Goal: Find specific page/section: Find specific page/section

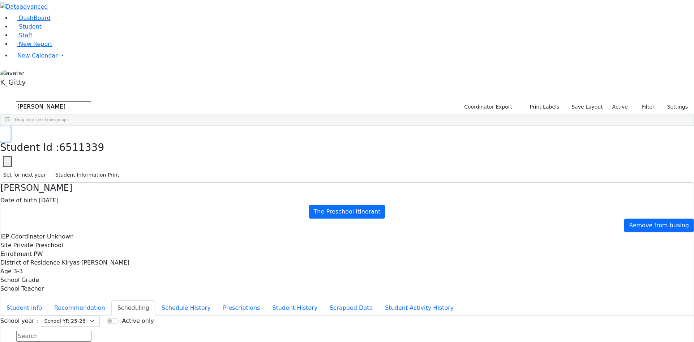
drag, startPoint x: 140, startPoint y: 13, endPoint x: 127, endPoint y: 11, distance: 12.8
click at [10, 126] on button "button" at bounding box center [5, 133] width 10 height 15
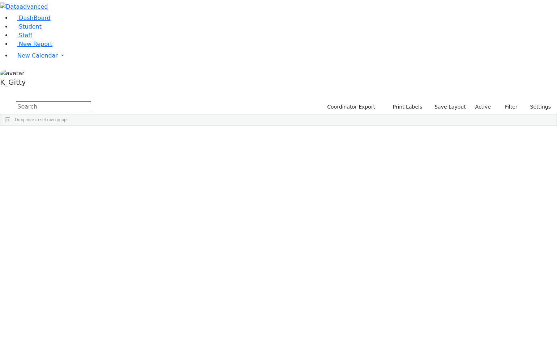
click at [91, 101] on input "text" at bounding box center [53, 106] width 75 height 11
click at [92, 138] on div "Berkowitz" at bounding box center [70, 143] width 46 height 10
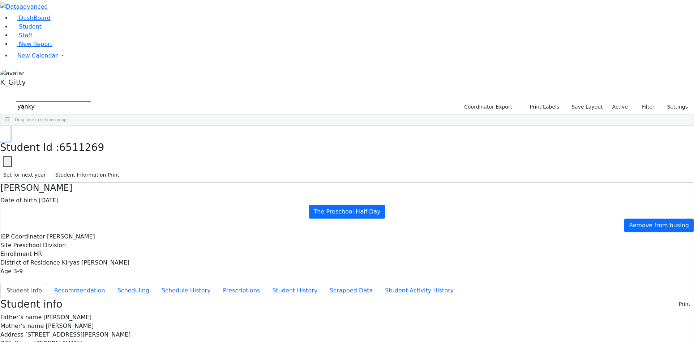
click at [10, 126] on button "button" at bounding box center [5, 133] width 10 height 15
drag, startPoint x: 132, startPoint y: 27, endPoint x: 65, endPoint y: 33, distance: 66.4
click at [65, 33] on div "DashBoard Student Staff New Report New Calendar Calendar K_Gitty" at bounding box center [347, 289] width 694 height 578
click at [92, 168] on div "Moskowitz" at bounding box center [70, 173] width 46 height 10
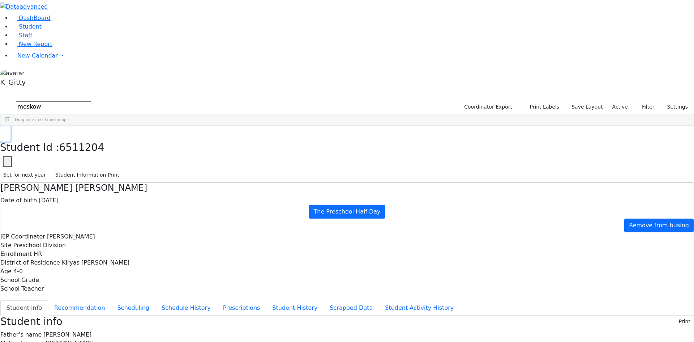
click at [10, 126] on button "button" at bounding box center [5, 133] width 10 height 15
drag, startPoint x: 130, startPoint y: 30, endPoint x: 88, endPoint y: 21, distance: 43.6
click at [88, 100] on div "moskow Coordinator Export Print Labels Save Layout Active Filter All Active Ina…" at bounding box center [347, 113] width 694 height 26
click at [92, 148] on div "[PERSON_NAME]" at bounding box center [70, 153] width 46 height 10
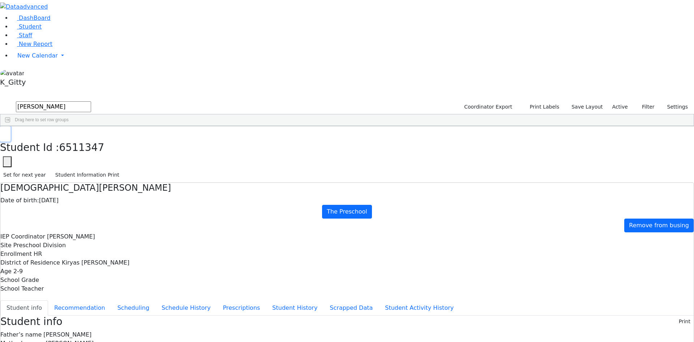
click at [10, 126] on button "button" at bounding box center [5, 133] width 10 height 15
drag, startPoint x: 135, startPoint y: 30, endPoint x: 48, endPoint y: 30, distance: 86.8
click at [48, 30] on div "DashBoard Student Staff New Report New Calendar Calendar K_Gitty" at bounding box center [347, 302] width 694 height 604
click at [138, 310] on div "Shimon" at bounding box center [115, 315] width 46 height 10
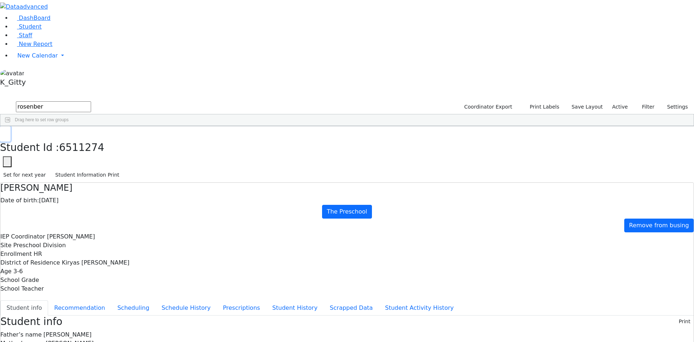
click at [7, 132] on icon "button" at bounding box center [5, 134] width 4 height 4
drag, startPoint x: 140, startPoint y: 34, endPoint x: 71, endPoint y: 23, distance: 70.2
click at [71, 23] on div "DashBoard Student Staff New Report New Calendar Calendar K_Gitty" at bounding box center [347, 307] width 694 height 615
type input "[PERSON_NAME]"
click at [92, 198] on div "[PERSON_NAME]" at bounding box center [70, 203] width 46 height 10
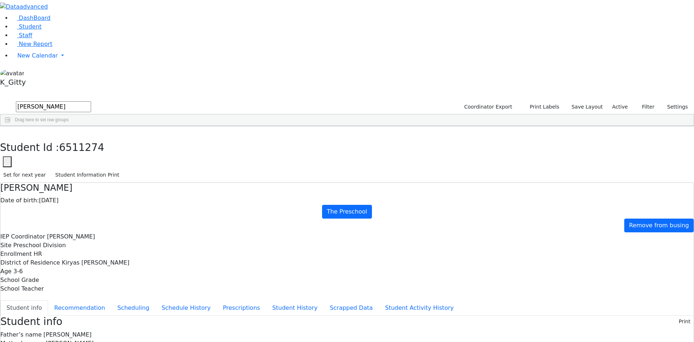
click at [92, 198] on div "[PERSON_NAME]" at bounding box center [70, 203] width 46 height 10
